Goal: Information Seeking & Learning: Learn about a topic

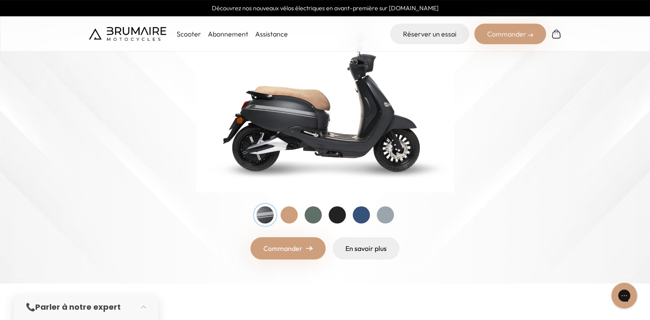
scroll to position [140, 0]
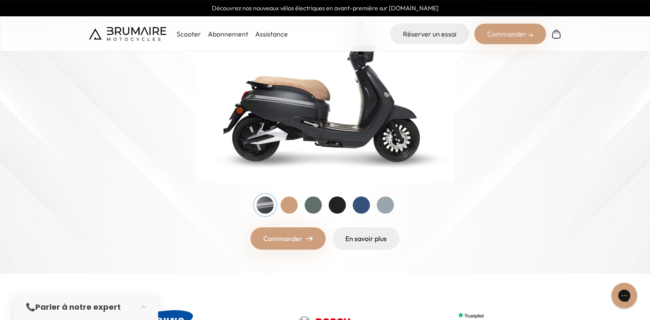
click at [225, 173] on img at bounding box center [325, 91] width 258 height 184
click at [314, 208] on div at bounding box center [313, 205] width 17 height 17
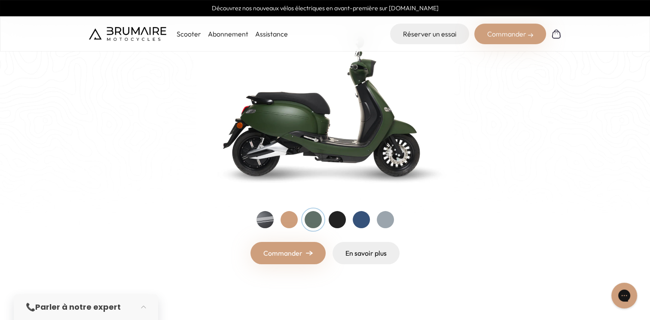
scroll to position [124, 0]
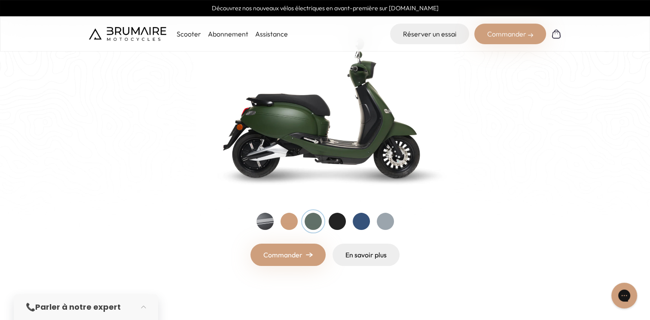
click at [288, 219] on div at bounding box center [288, 221] width 17 height 17
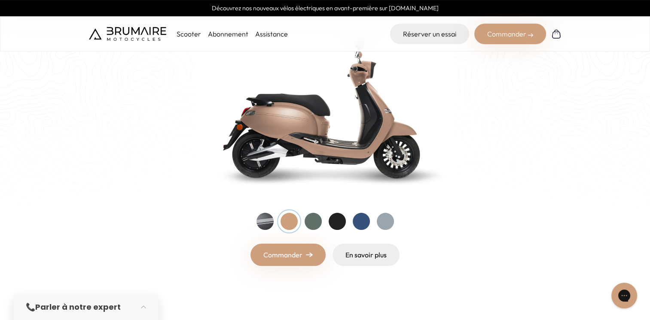
click at [335, 222] on div at bounding box center [337, 221] width 17 height 17
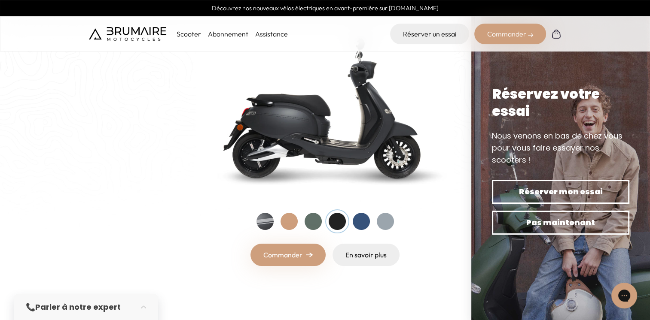
click at [361, 222] on div at bounding box center [361, 221] width 17 height 17
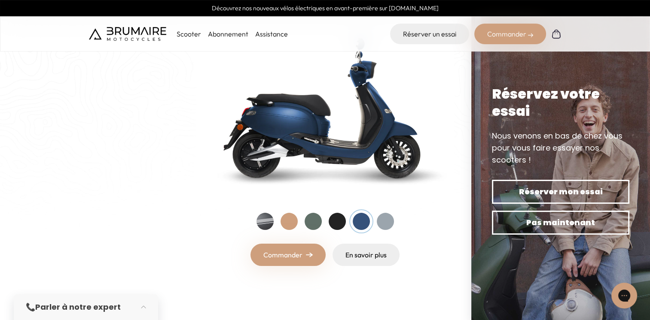
click at [384, 220] on div at bounding box center [385, 221] width 17 height 17
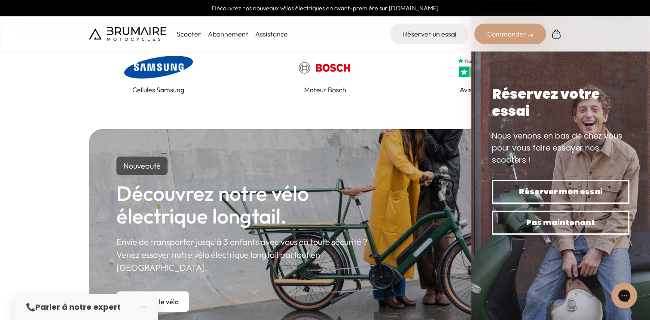
scroll to position [405, 0]
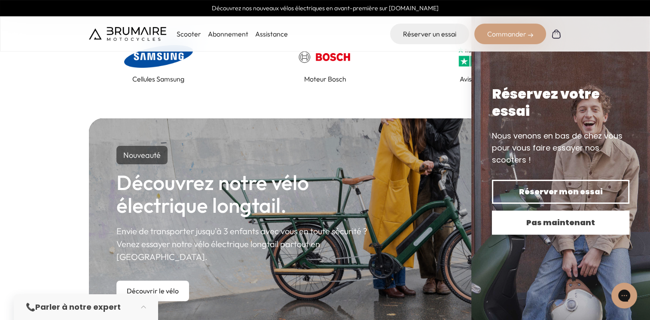
click at [565, 222] on span "Pas maintenant" at bounding box center [560, 223] width 107 height 12
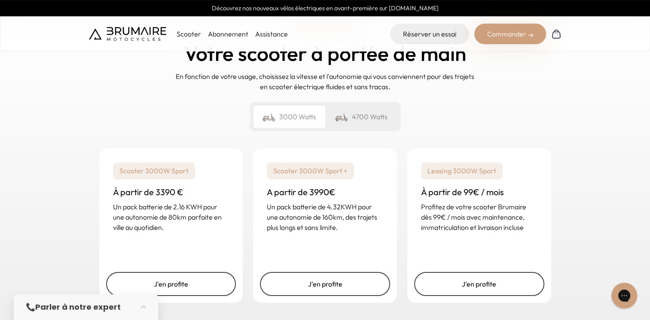
scroll to position [1258, 0]
click at [371, 106] on div "4700 Watts" at bounding box center [361, 117] width 72 height 22
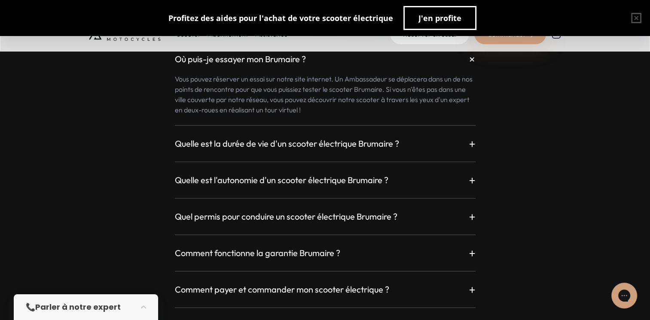
scroll to position [2314, 0]
click at [296, 137] on h3 "Quelle est la durée de vie d'un scooter électrique Brumaire ?" at bounding box center [287, 143] width 224 height 12
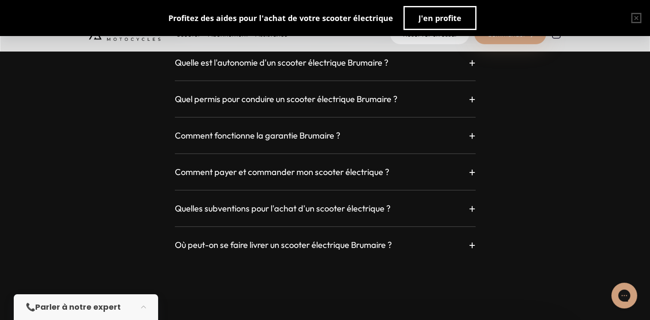
scroll to position [2479, 0]
click at [230, 203] on h3 "Quelles subventions pour l'achat d'un scooter électrique ?" at bounding box center [283, 209] width 216 height 12
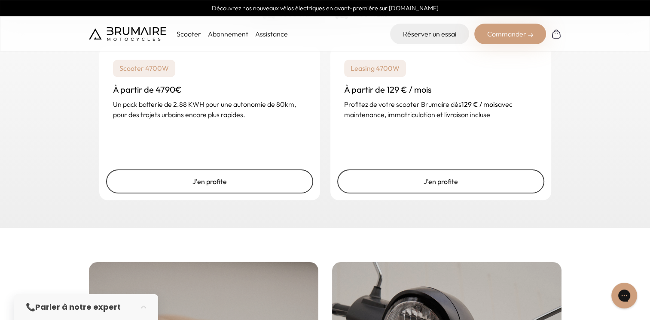
scroll to position [1343, 0]
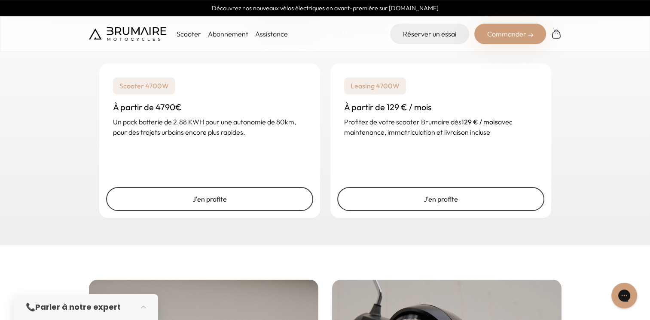
click at [266, 35] on link "Assistance" at bounding box center [271, 34] width 33 height 9
click at [196, 33] on p "Scooter" at bounding box center [189, 34] width 24 height 10
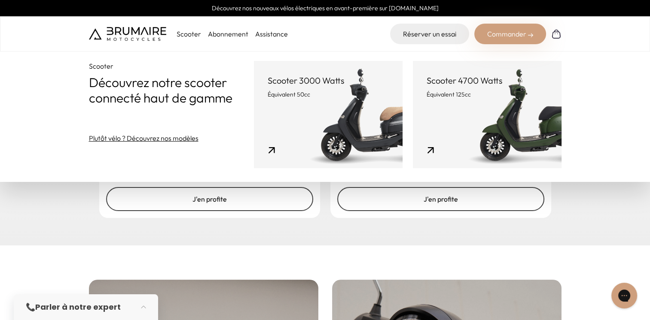
click at [36, 192] on div "Un rêve abordable Votre scooter à portée de main En fonction de votre usage, ch…" at bounding box center [325, 86] width 650 height 320
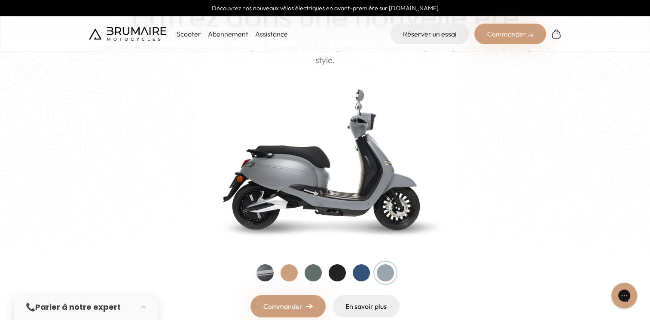
scroll to position [0, 0]
